Goal: Task Accomplishment & Management: Manage account settings

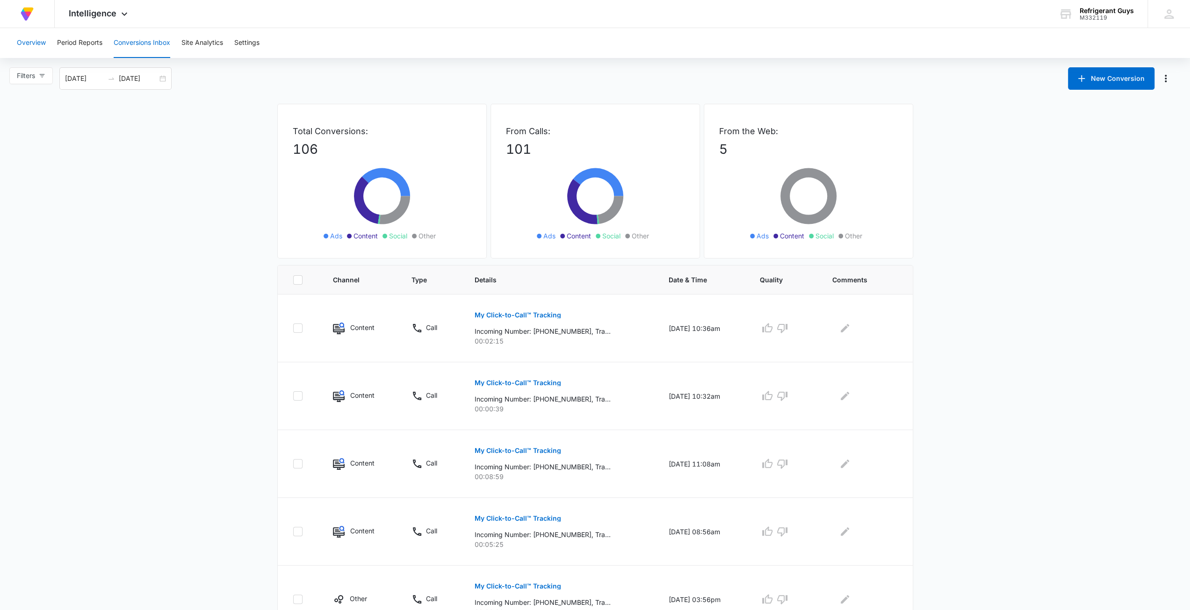
click at [26, 45] on button "Overview" at bounding box center [31, 43] width 29 height 30
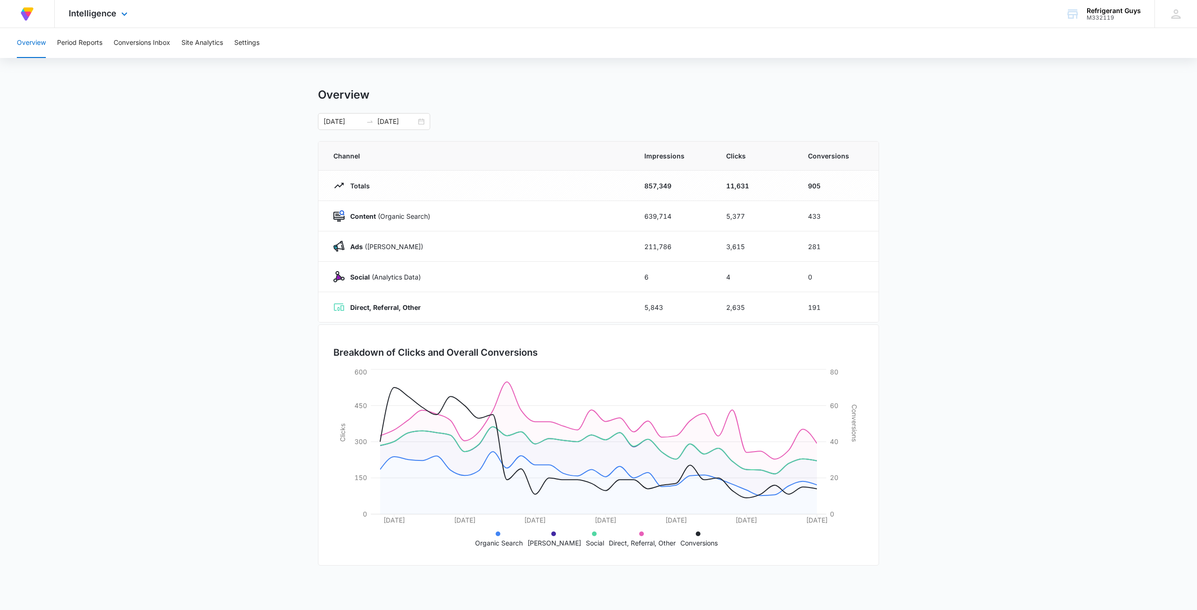
click at [30, 13] on img at bounding box center [27, 14] width 17 height 17
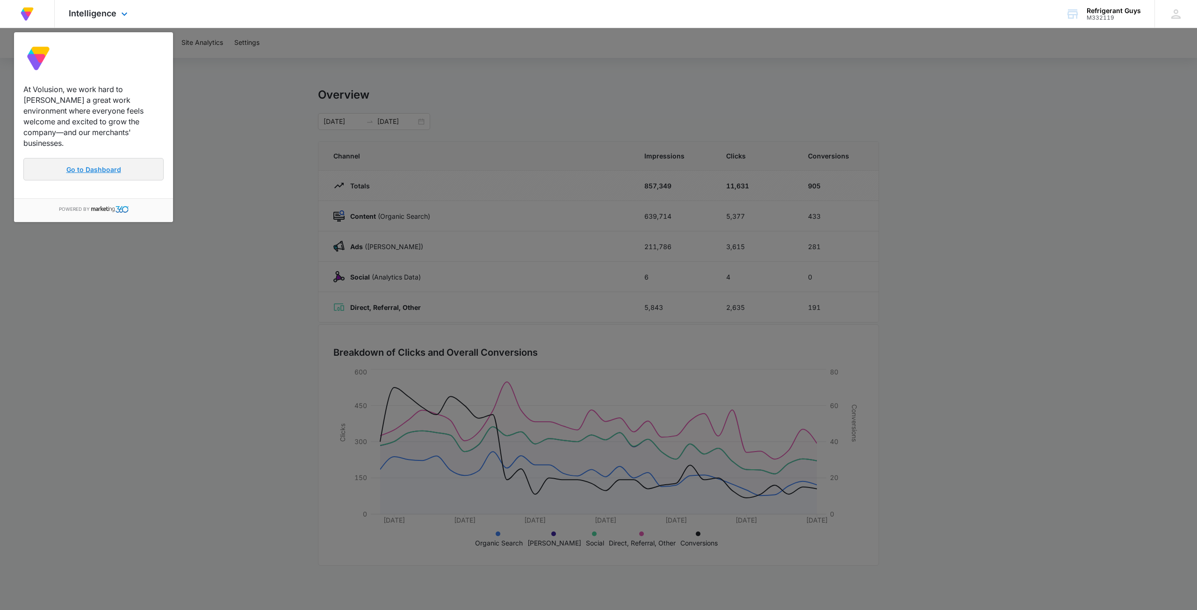
click at [85, 166] on link "Go to Dashboard" at bounding box center [93, 169] width 140 height 22
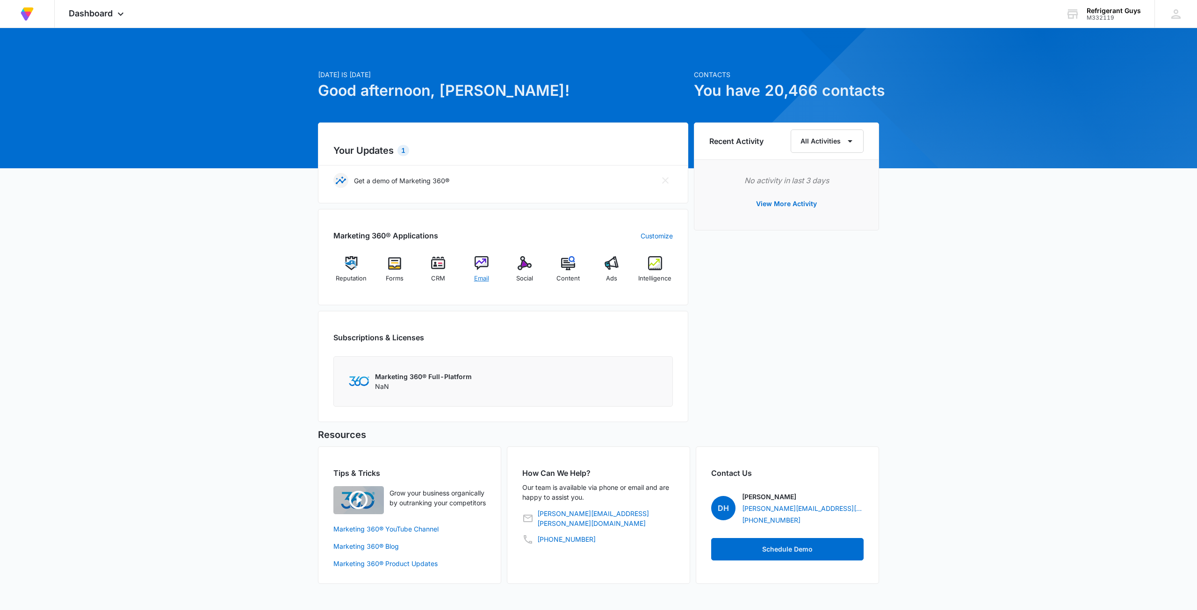
click at [475, 262] on img at bounding box center [482, 263] width 14 height 14
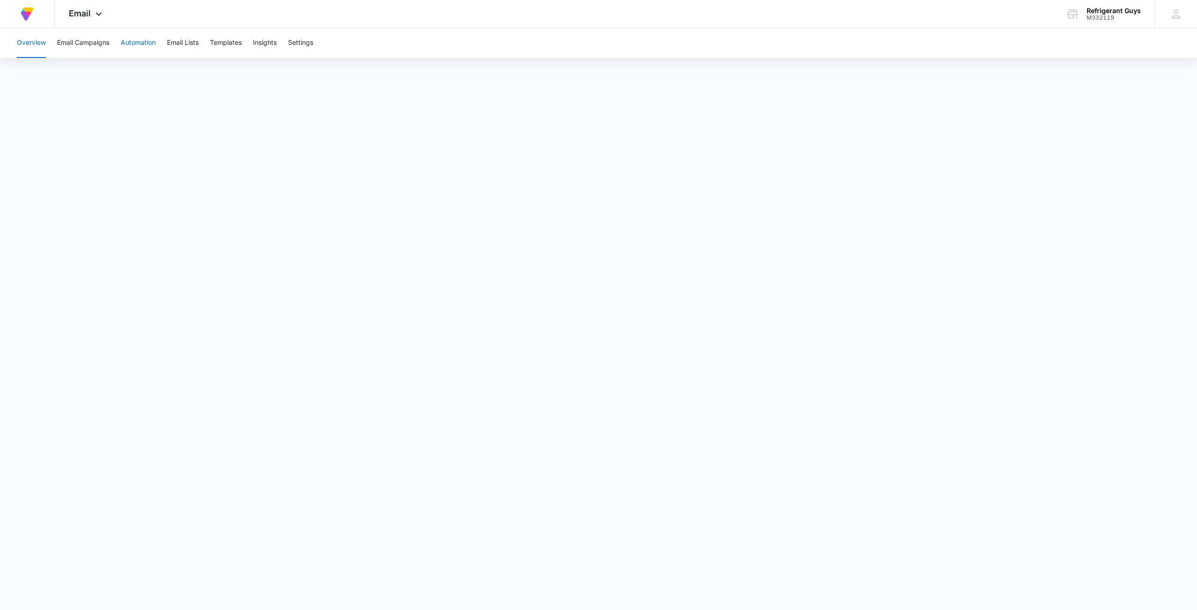
click at [136, 50] on button "Automation" at bounding box center [138, 43] width 35 height 30
click at [1178, 20] on icon at bounding box center [1176, 14] width 14 height 14
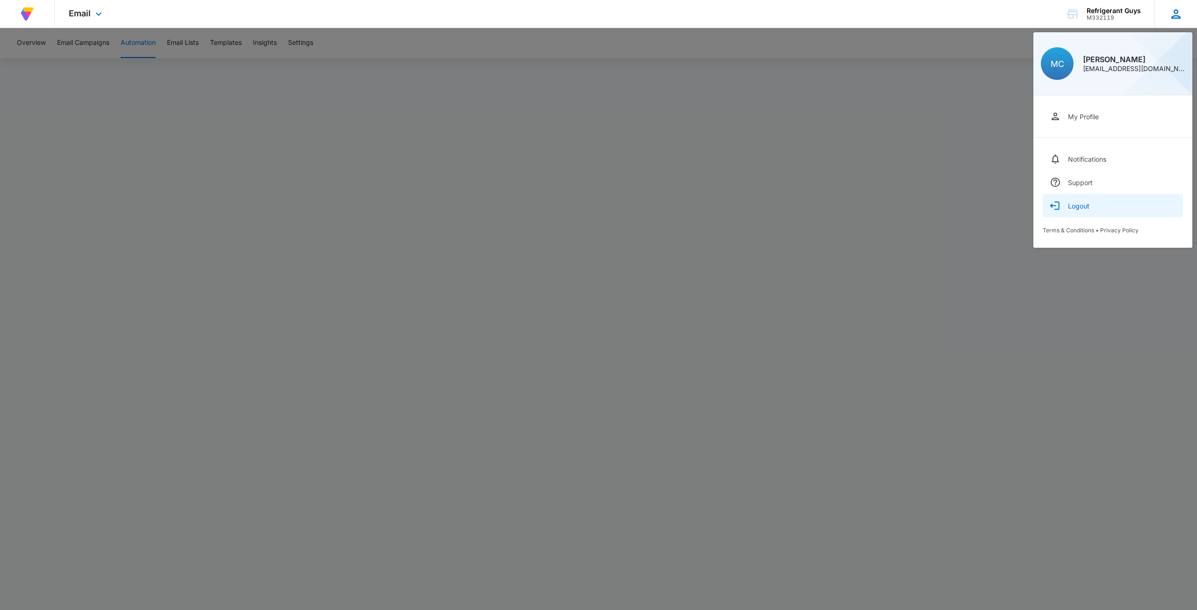
click at [1107, 203] on button "Logout" at bounding box center [1113, 205] width 140 height 23
